Goal: Task Accomplishment & Management: Register for event/course

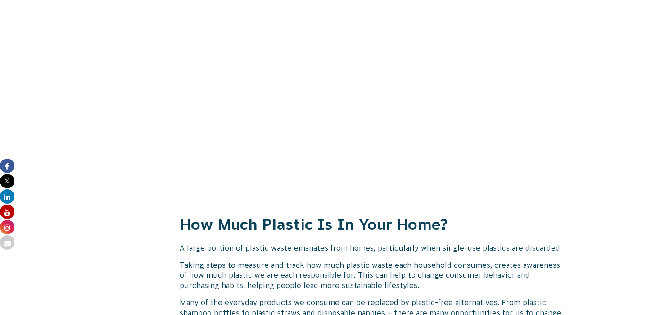
scroll to position [945, 0]
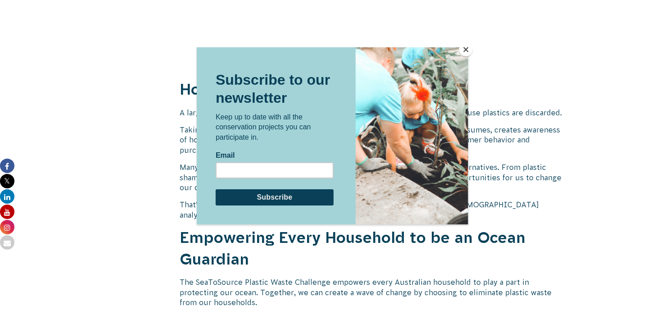
click at [466, 49] on button "Close" at bounding box center [466, 50] width 14 height 14
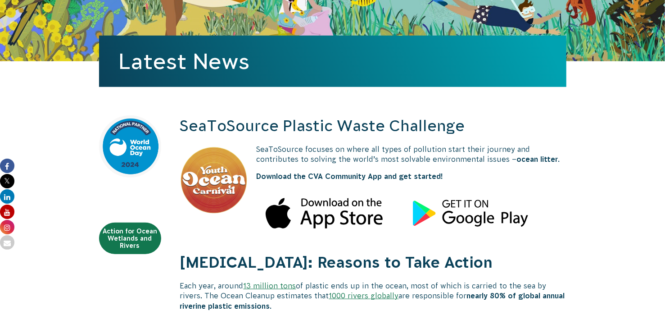
scroll to position [0, 0]
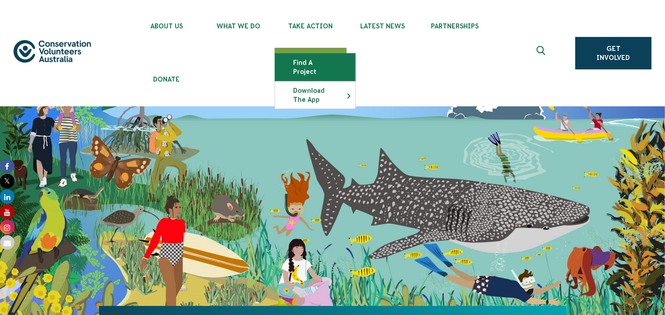
click at [321, 62] on link "Find a project" at bounding box center [315, 67] width 80 height 27
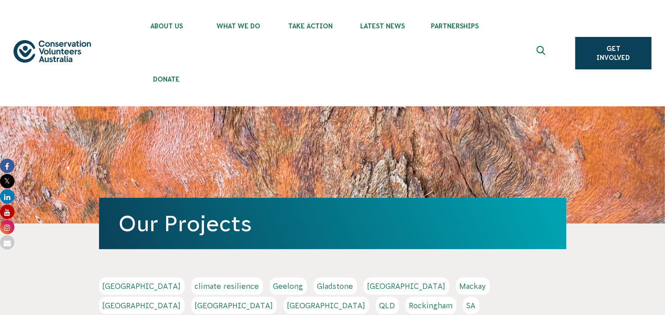
scroll to position [135, 0]
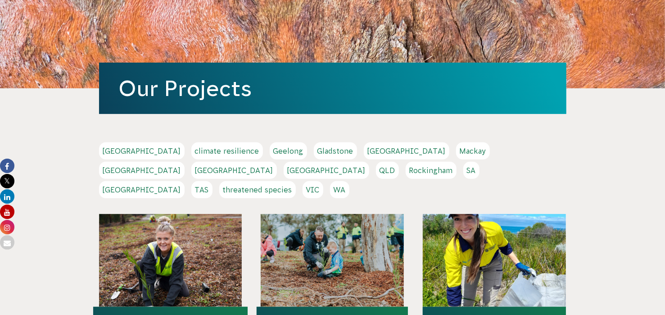
click at [399, 162] on link "QLD" at bounding box center [387, 170] width 23 height 17
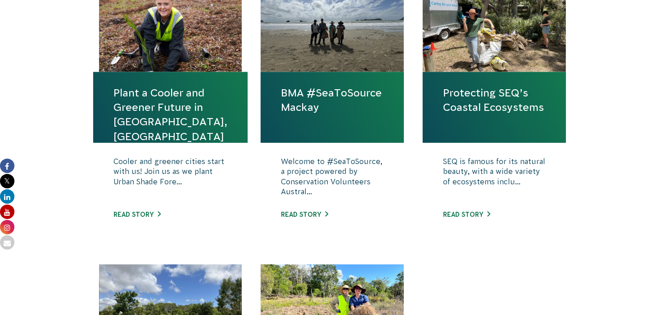
scroll to position [405, 0]
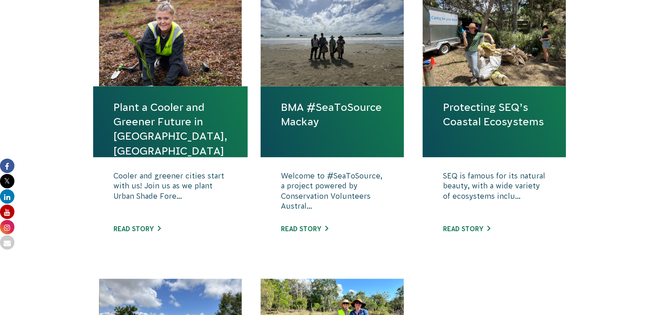
click at [470, 222] on div "SEQ is famous for its natural beauty, with a wide variety of ecosystems inclu..…" at bounding box center [494, 209] width 143 height 104
click at [471, 226] on link "Read story" at bounding box center [466, 228] width 47 height 7
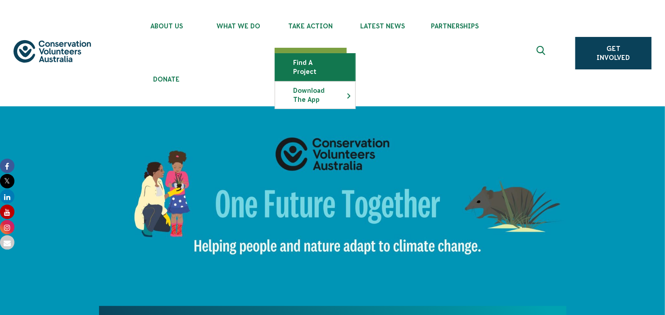
click at [320, 62] on link "Find a project" at bounding box center [315, 67] width 80 height 27
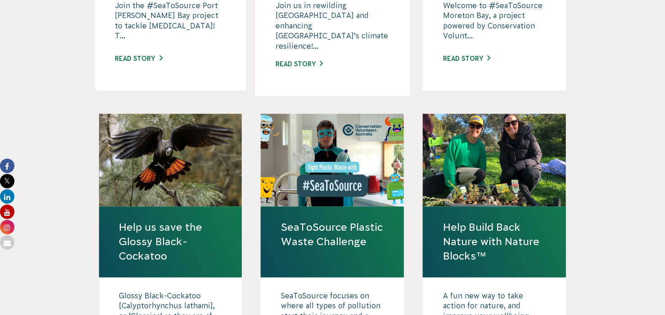
scroll to position [945, 0]
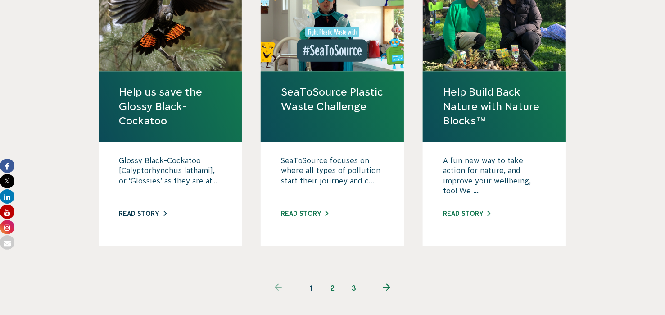
click at [149, 210] on link "Read story" at bounding box center [142, 213] width 47 height 7
